Goal: Find specific page/section: Find specific page/section

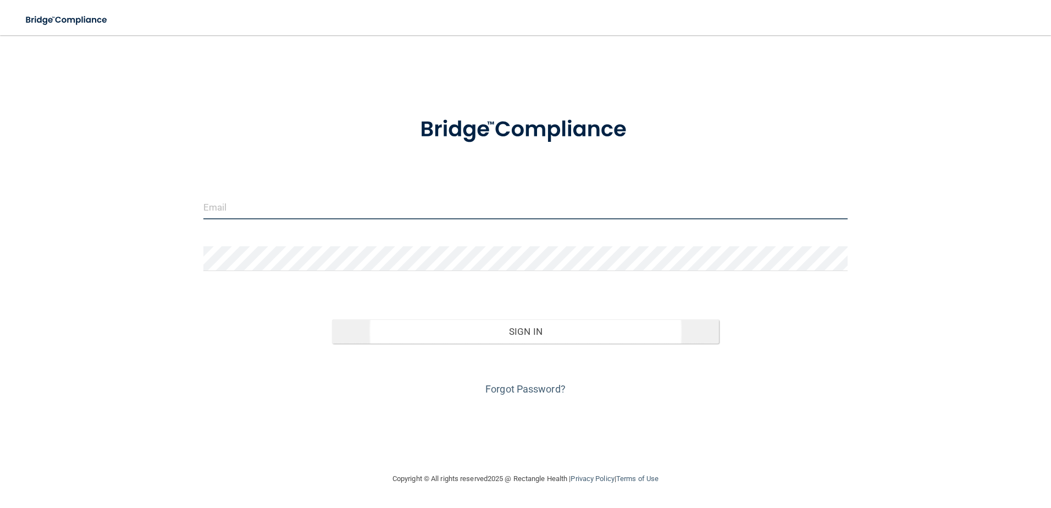
type input "[EMAIL_ADDRESS][DOMAIN_NAME]"
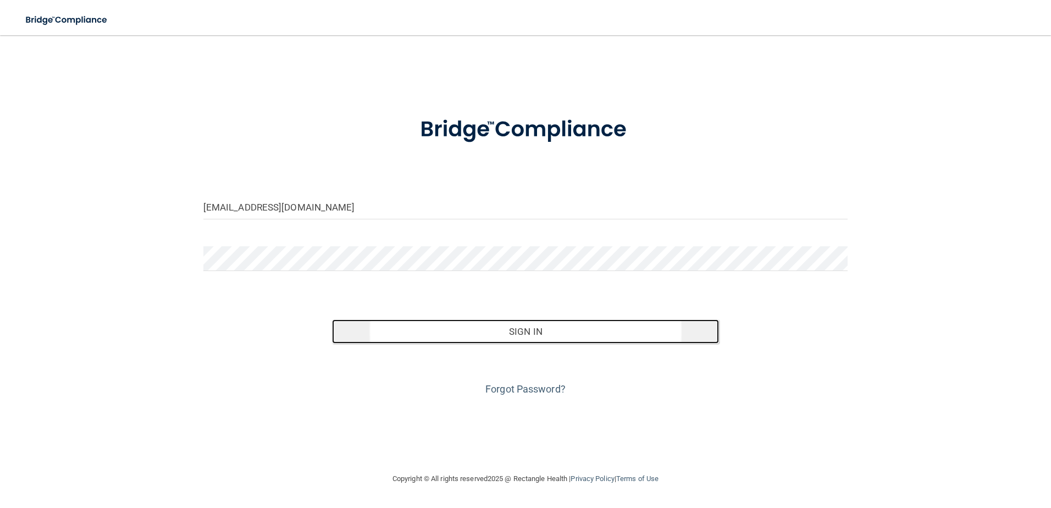
click at [543, 334] on button "Sign In" at bounding box center [525, 331] width 387 height 24
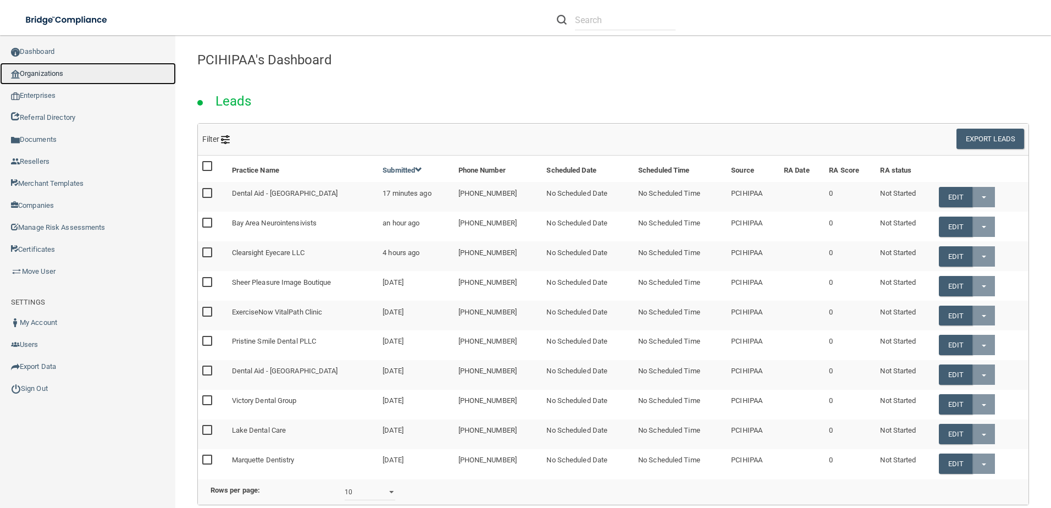
click at [45, 67] on link "Organizations" at bounding box center [88, 74] width 176 height 22
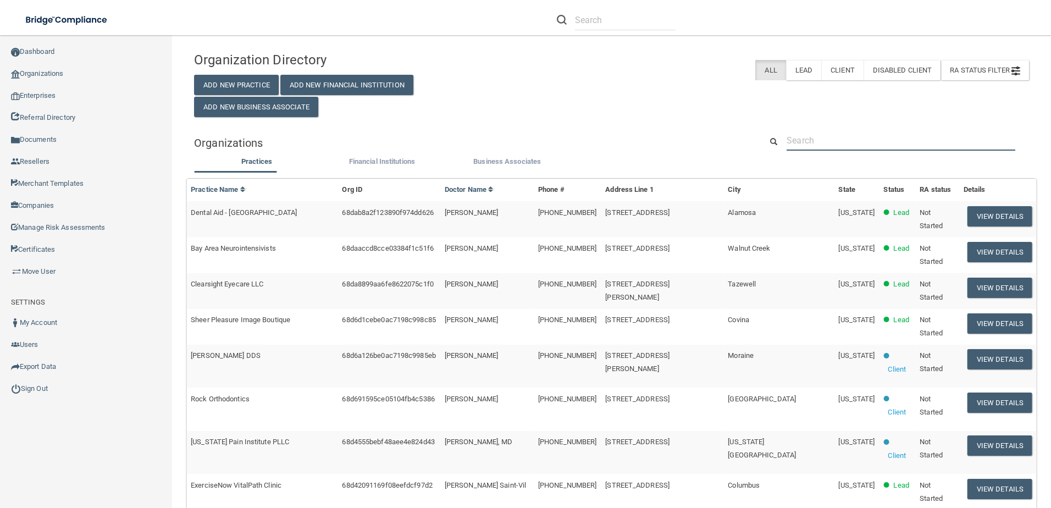
click at [838, 140] on input "text" at bounding box center [901, 140] width 229 height 20
paste input "[GEOGRAPHIC_DATA]"
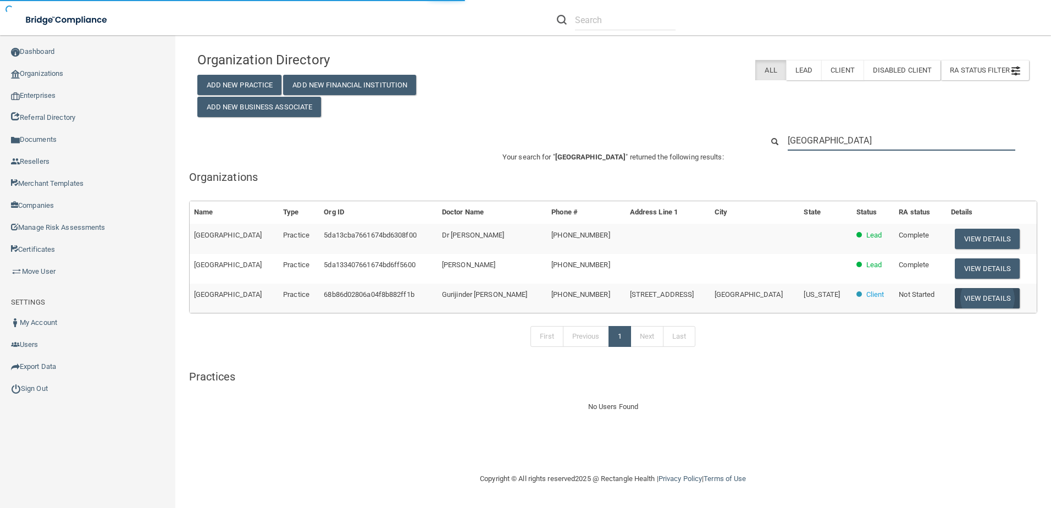
type input "[GEOGRAPHIC_DATA]"
click at [972, 295] on button "View Details" at bounding box center [987, 298] width 65 height 20
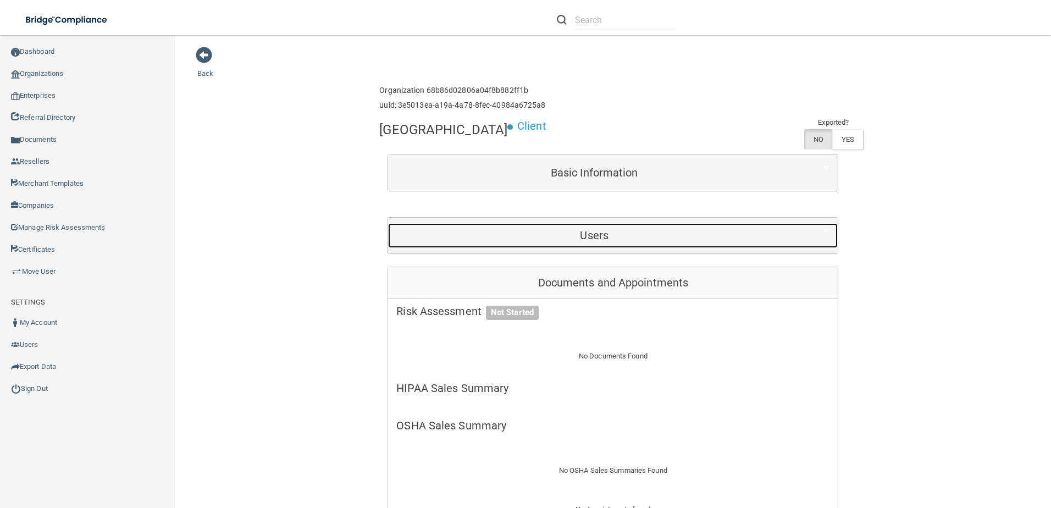
click at [599, 243] on div "Users" at bounding box center [594, 235] width 412 height 25
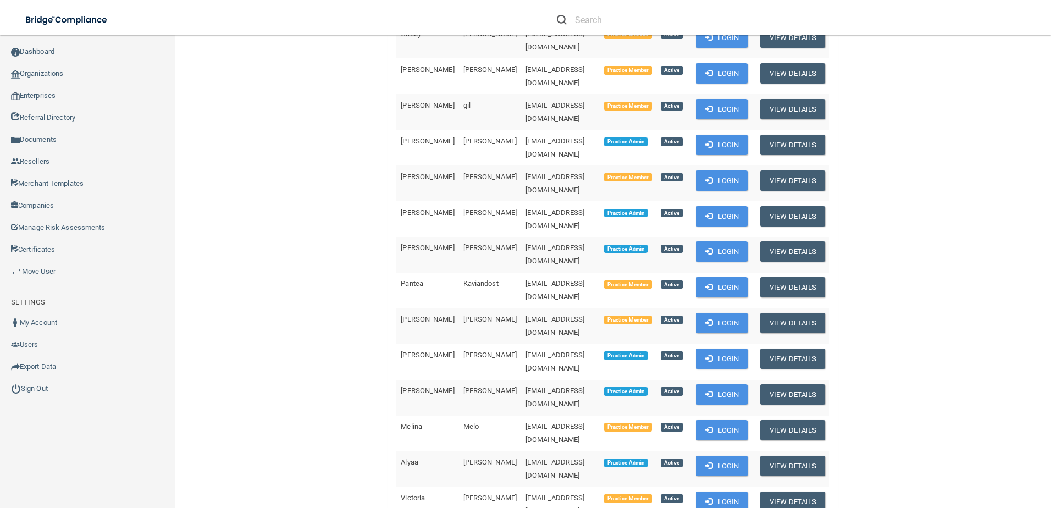
scroll to position [220, 0]
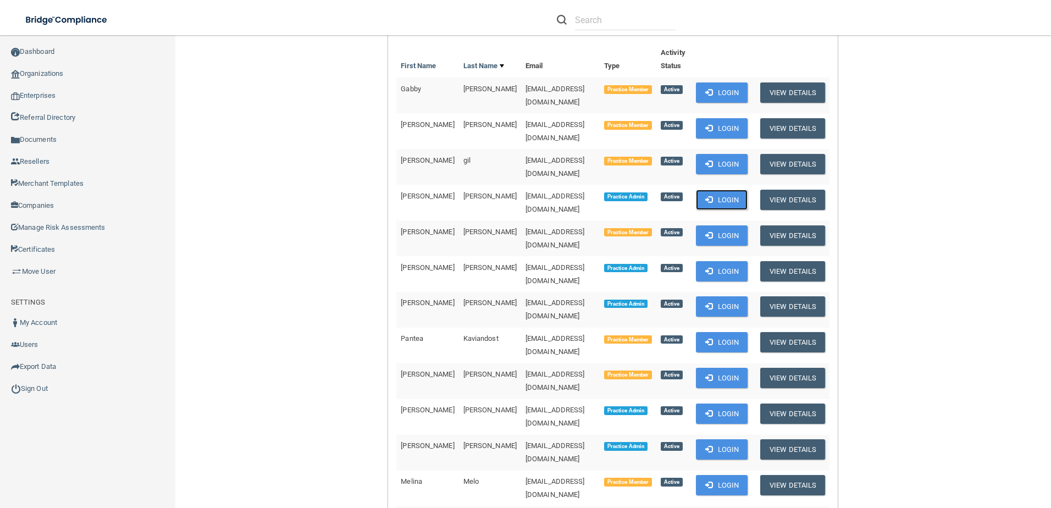
click at [740, 190] on button "Login" at bounding box center [722, 200] width 52 height 20
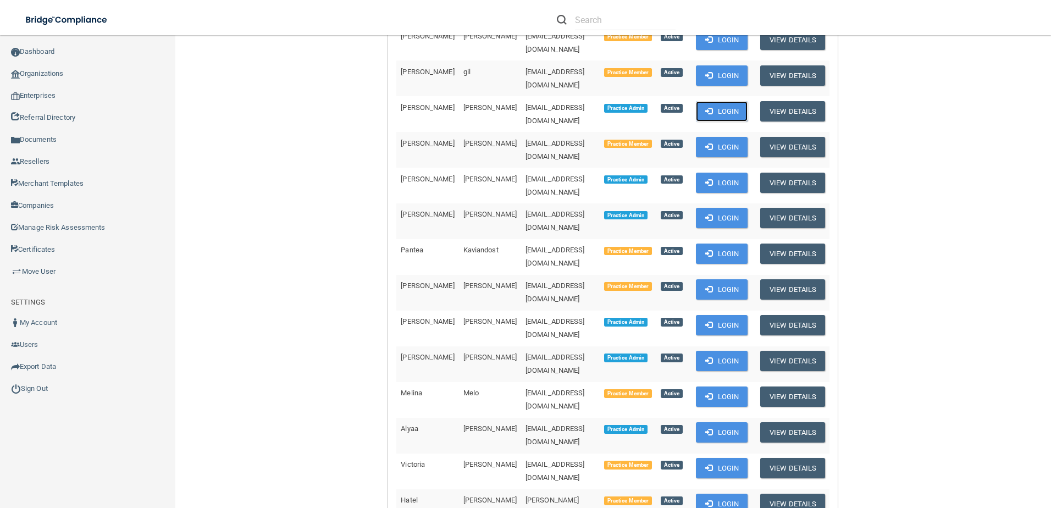
scroll to position [385, 0]
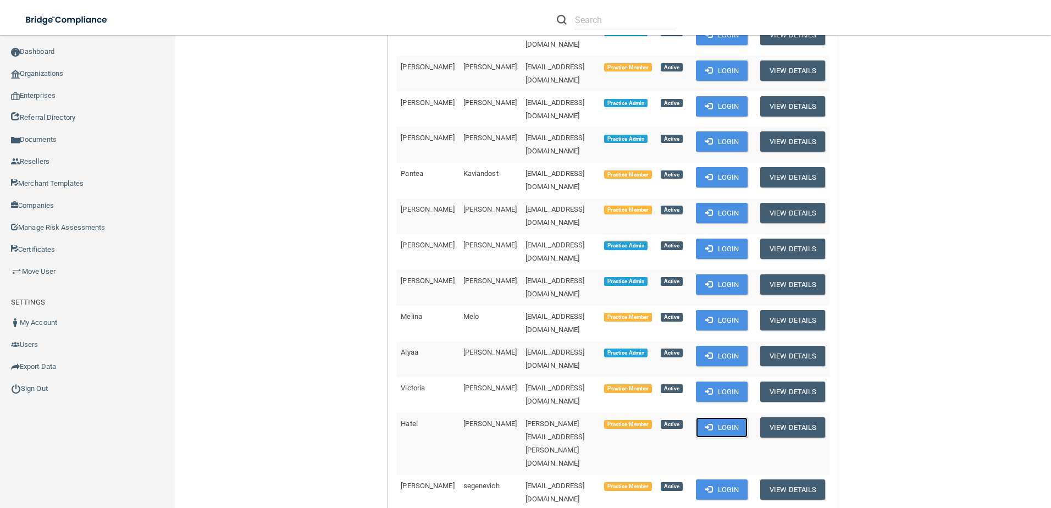
click at [732, 417] on button "Login" at bounding box center [722, 427] width 52 height 20
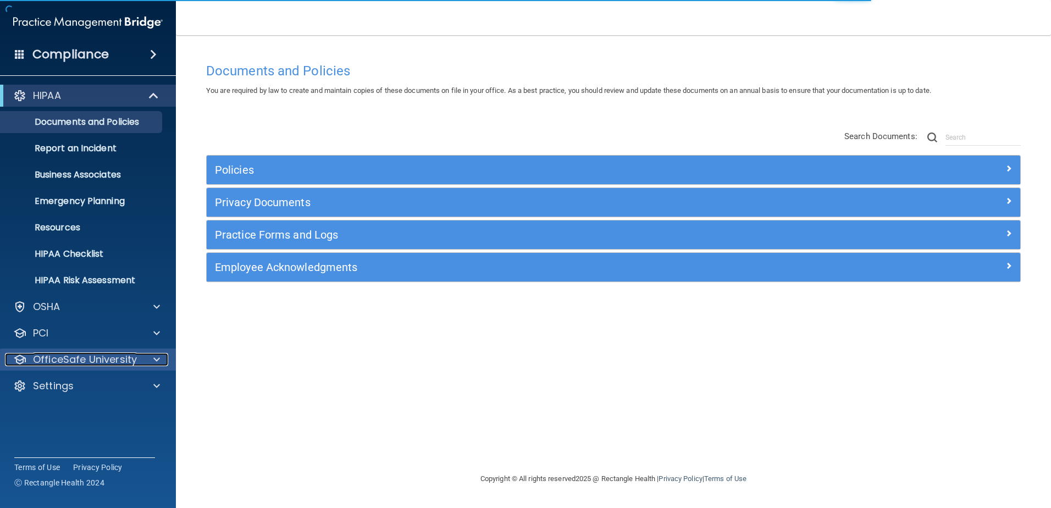
click at [103, 355] on p "OfficeSafe University" at bounding box center [85, 359] width 104 height 13
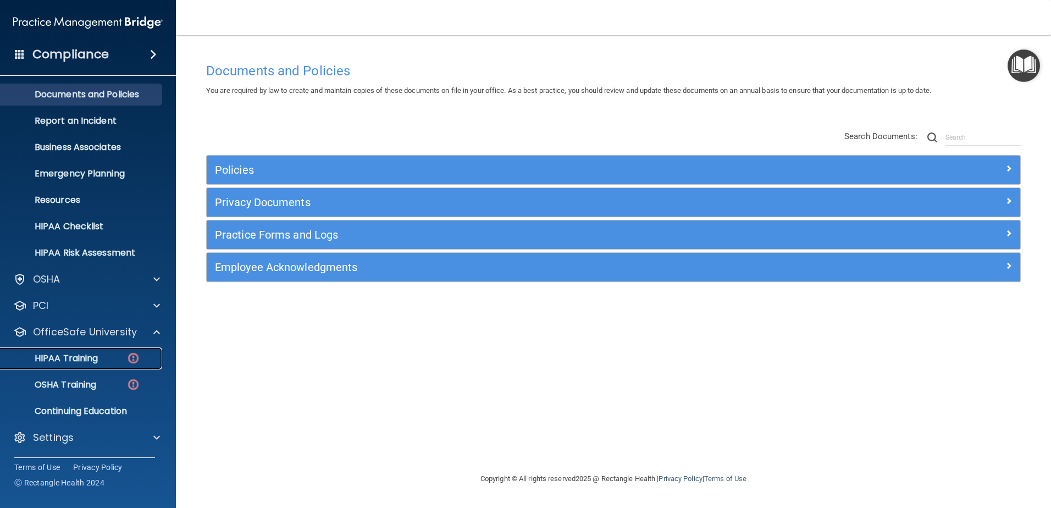
click at [113, 347] on link "HIPAA Training" at bounding box center [75, 358] width 173 height 22
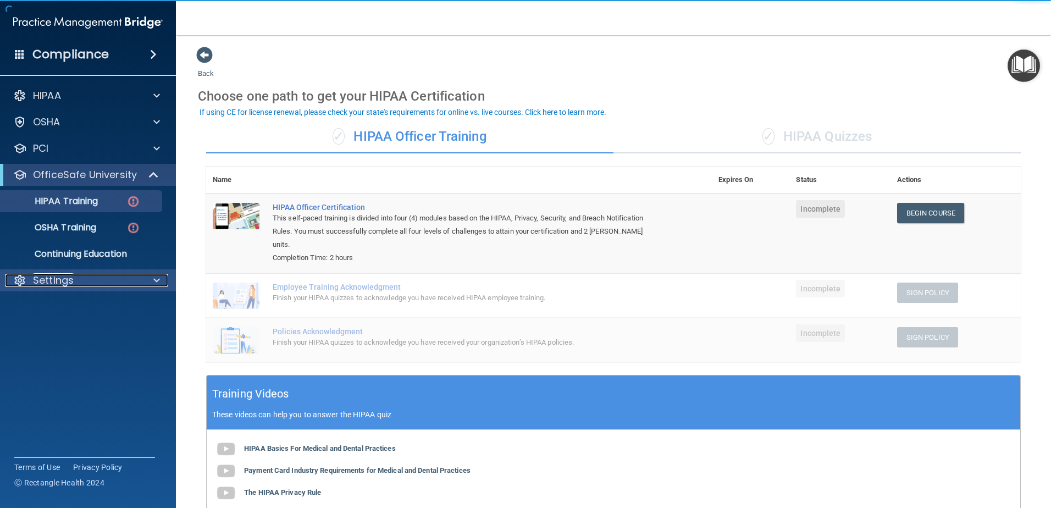
click at [129, 280] on div "Settings" at bounding box center [73, 280] width 136 height 13
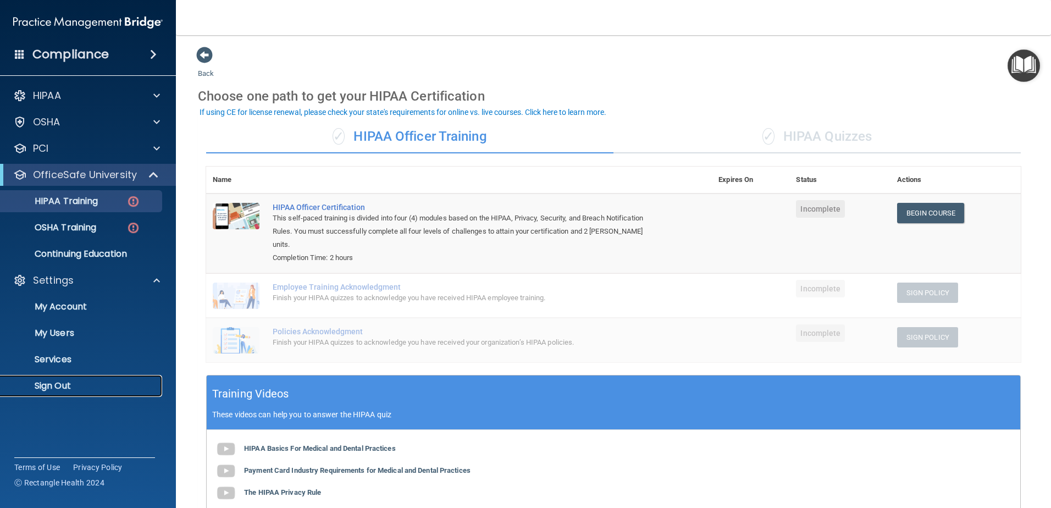
click at [58, 388] on p "Sign Out" at bounding box center [82, 385] width 150 height 11
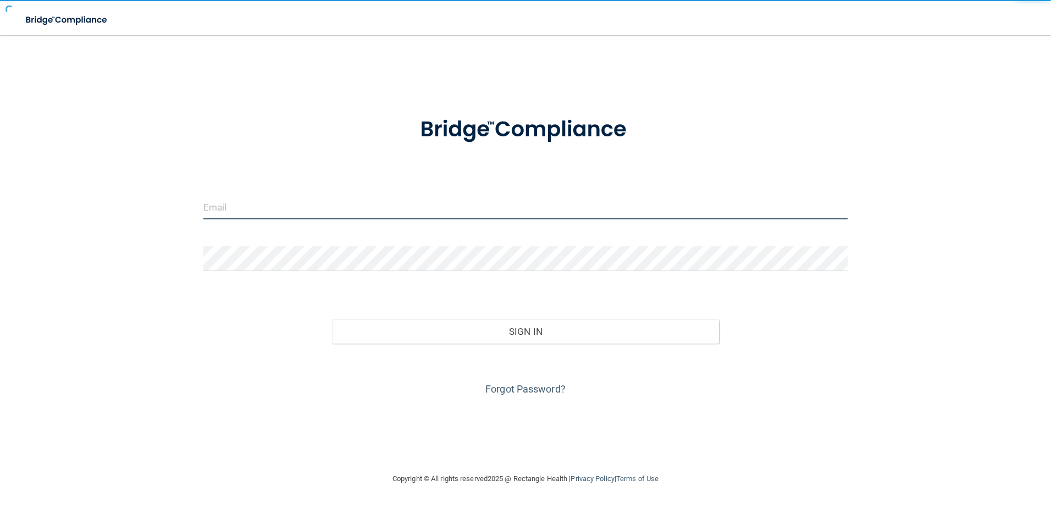
type input "[EMAIL_ADDRESS][DOMAIN_NAME]"
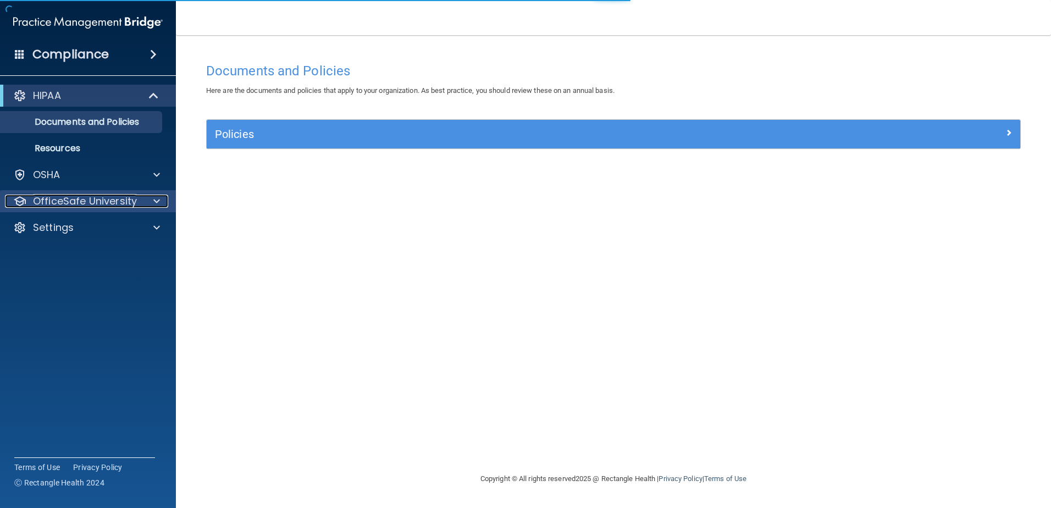
click at [103, 200] on p "OfficeSafe University" at bounding box center [85, 201] width 104 height 13
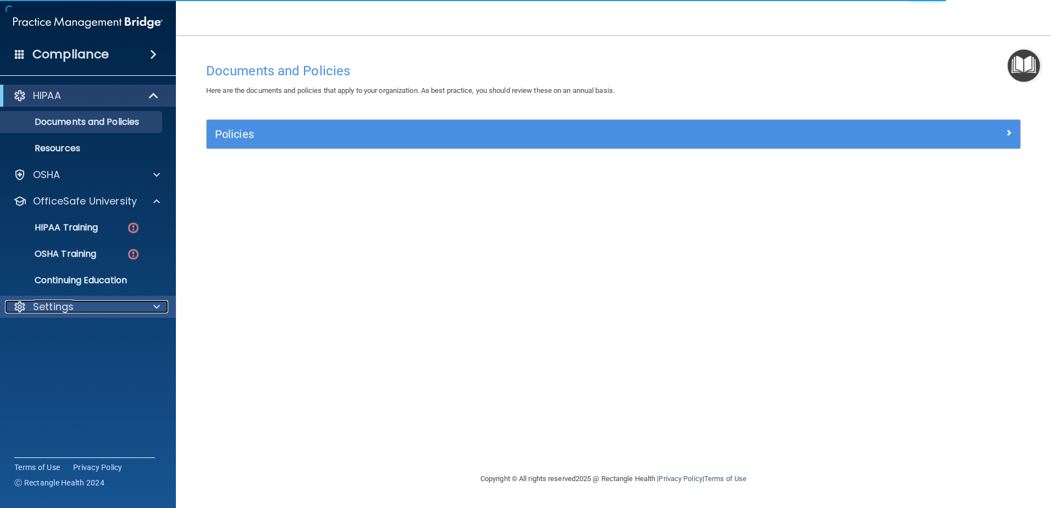
click at [98, 304] on div "Settings" at bounding box center [73, 306] width 136 height 13
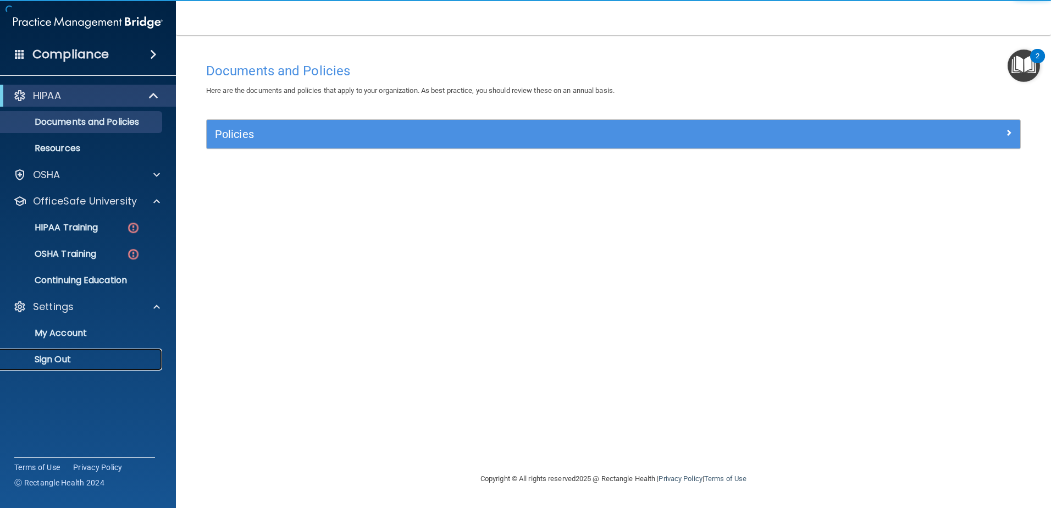
click at [84, 362] on p "Sign Out" at bounding box center [82, 359] width 150 height 11
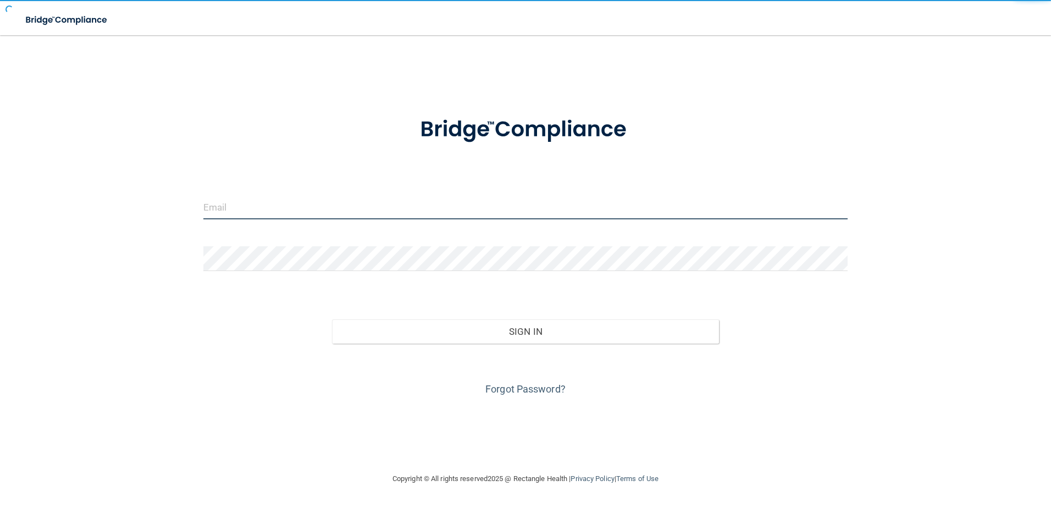
type input "[EMAIL_ADDRESS][DOMAIN_NAME]"
